Goal: Task Accomplishment & Management: Manage account settings

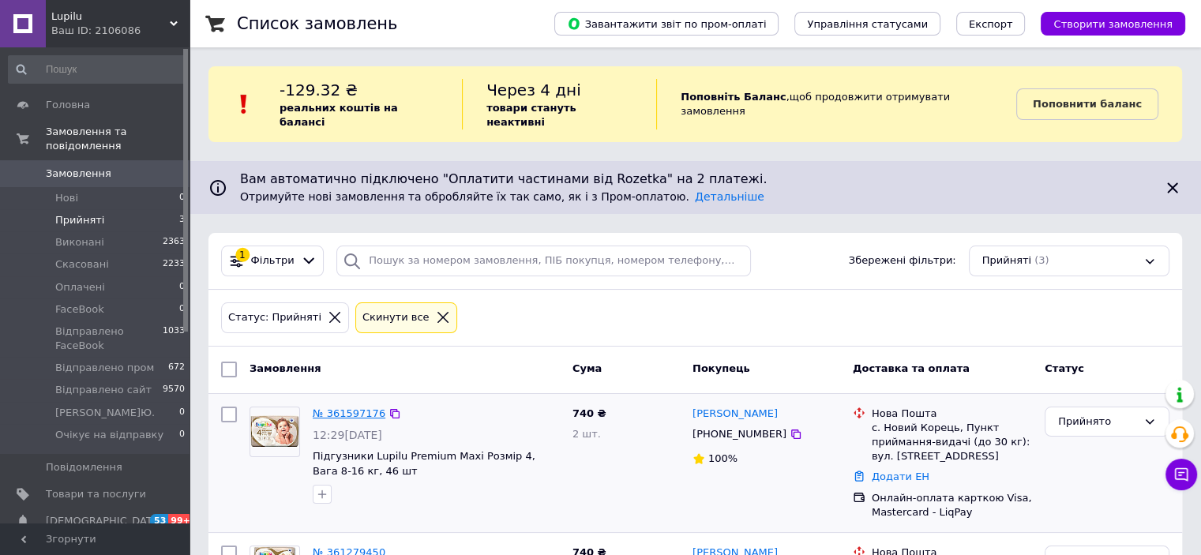
click at [339, 408] on link "№ 361597176" at bounding box center [349, 414] width 73 height 12
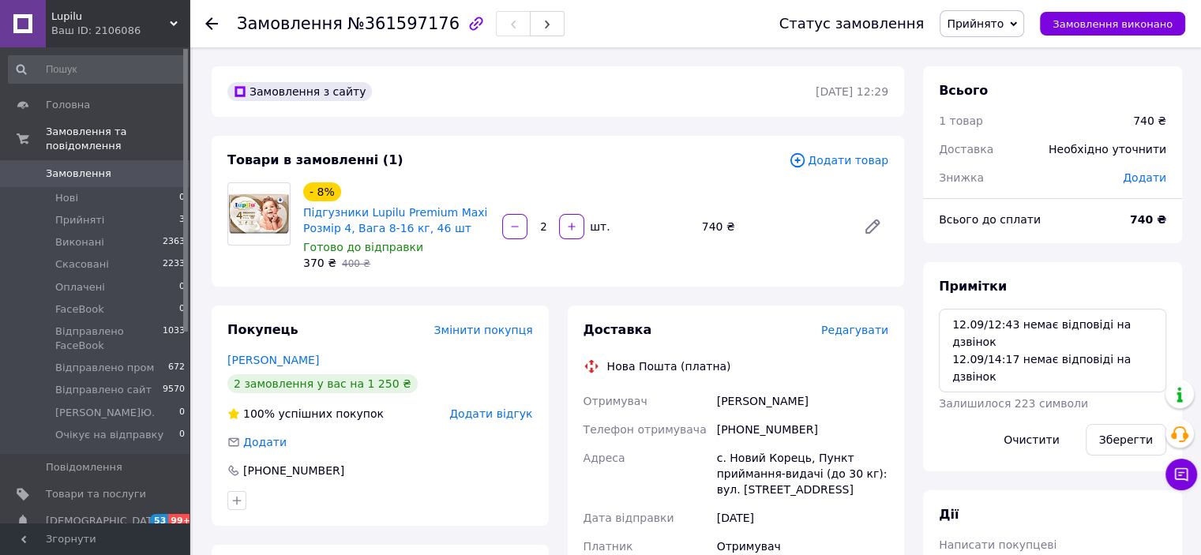
scroll to position [79, 0]
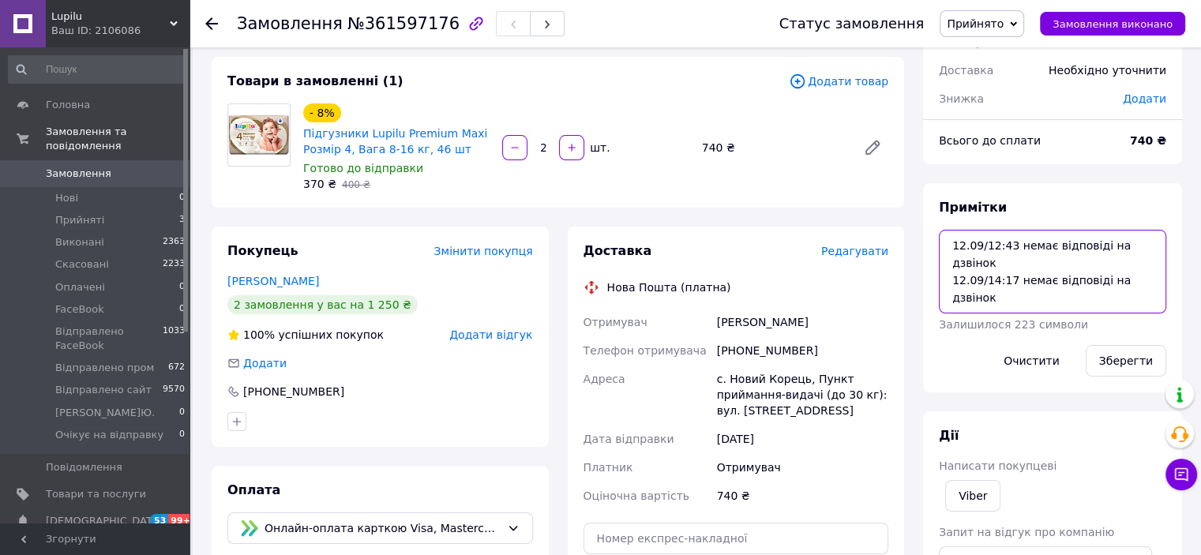
click at [1150, 262] on textarea "12.09/12:43 немає відповіді на дзвінок 12.09/14:17 немає відповіді на дзвінок" at bounding box center [1052, 272] width 227 height 84
type textarea "12.09/12:43 немає відповіді на дзвінок 12.09/14:17 немає відповіді на дзвінок 1…"
click at [1135, 359] on button "Зберегти" at bounding box center [1126, 361] width 81 height 32
